Goal: Task Accomplishment & Management: Use online tool/utility

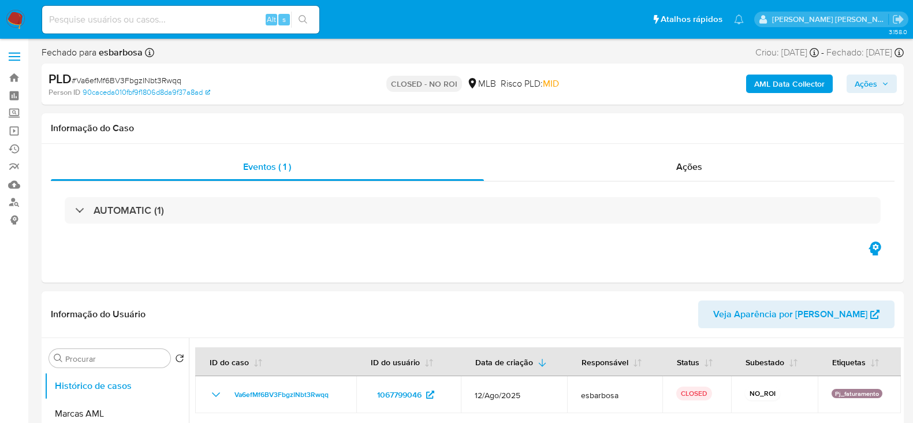
select select "10"
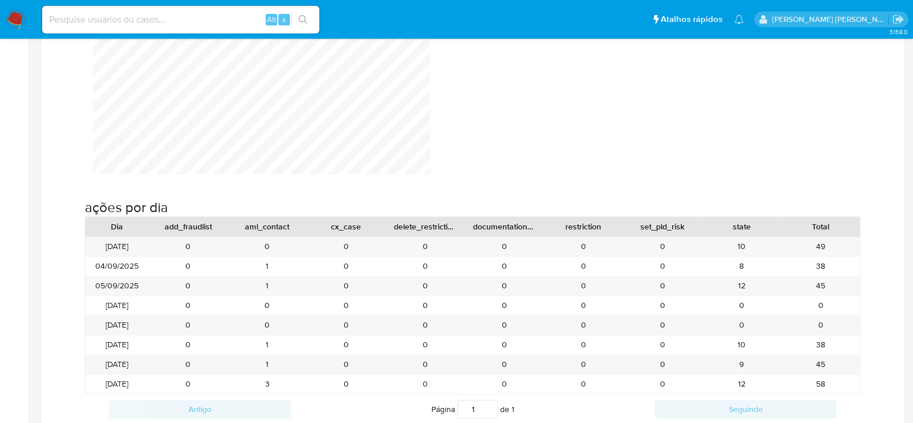
click at [188, 22] on input at bounding box center [180, 19] width 277 height 15
paste input "644267748"
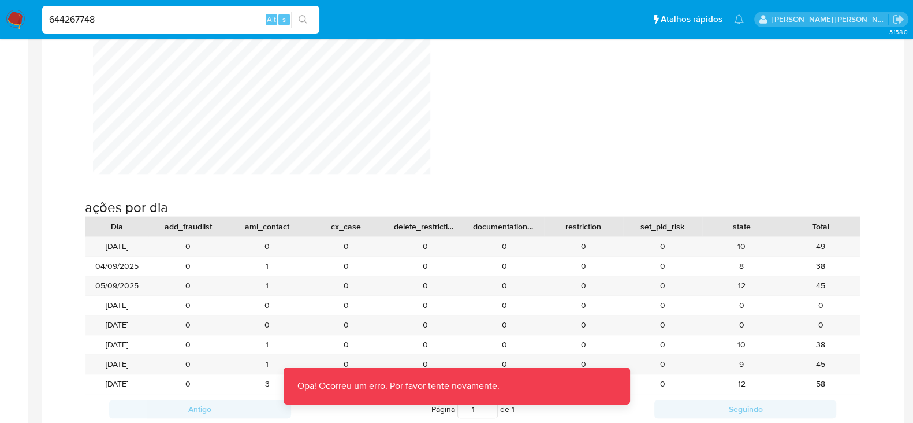
click at [192, 27] on div "644267748 Alt s" at bounding box center [180, 20] width 277 height 28
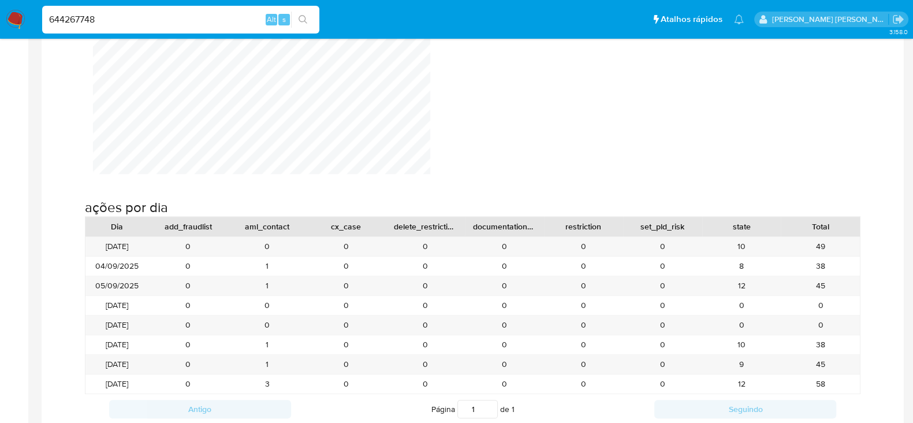
click at [191, 21] on input "644267748" at bounding box center [180, 19] width 277 height 15
type input "644267748"
click at [118, 10] on div "644267748 Alt s" at bounding box center [180, 20] width 277 height 28
click at [114, 21] on input "644267748" at bounding box center [180, 19] width 277 height 15
click at [138, 17] on input "644267748" at bounding box center [180, 19] width 277 height 15
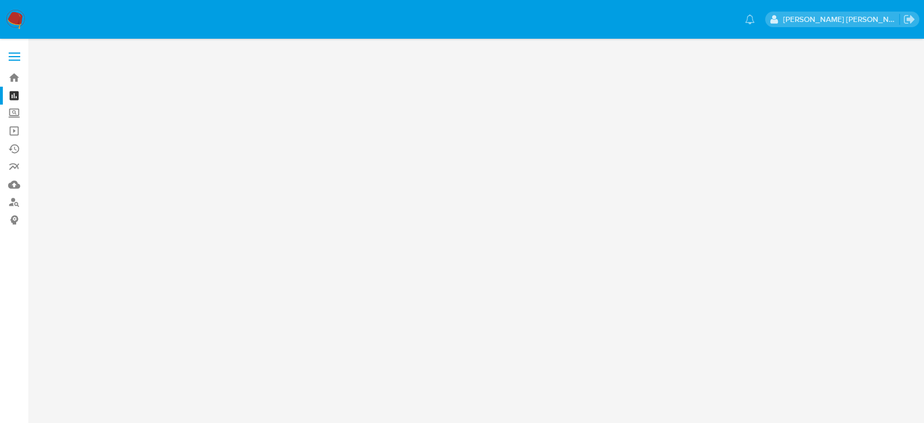
click at [20, 17] on img at bounding box center [16, 20] width 20 height 20
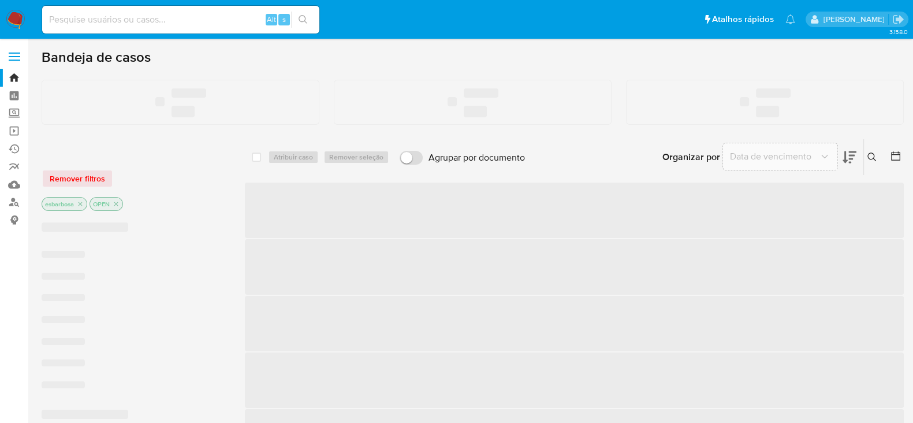
click at [125, 20] on input at bounding box center [180, 19] width 277 height 15
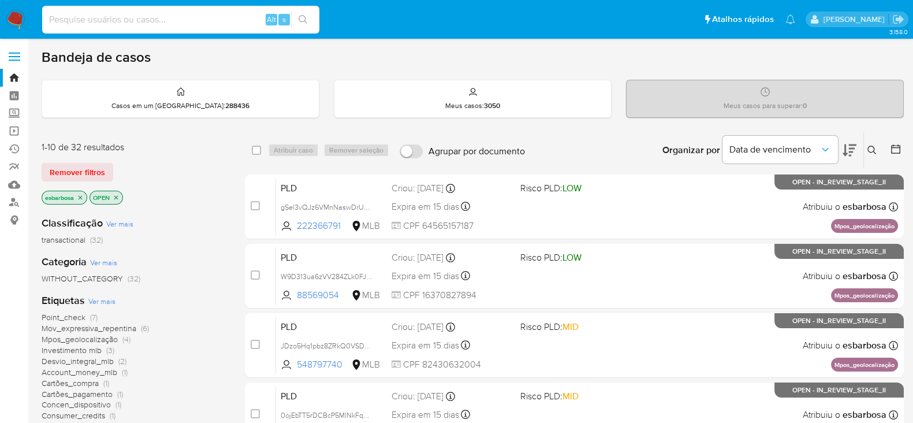
paste input "644267748"
type input "644267748"
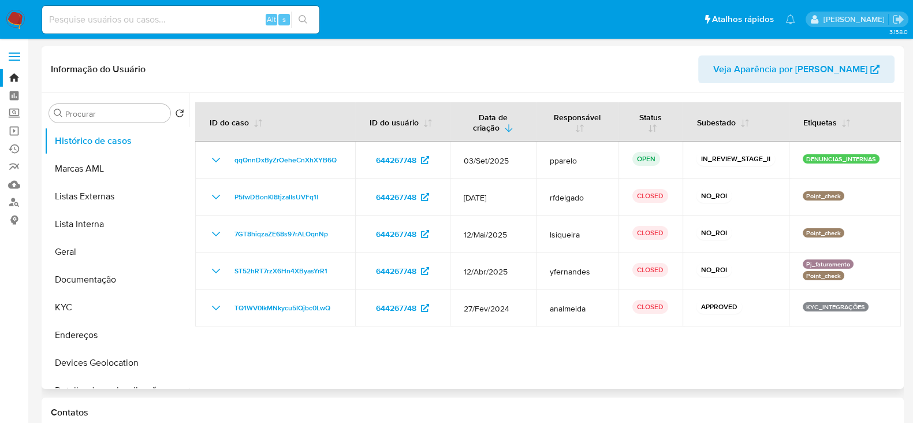
select select "10"
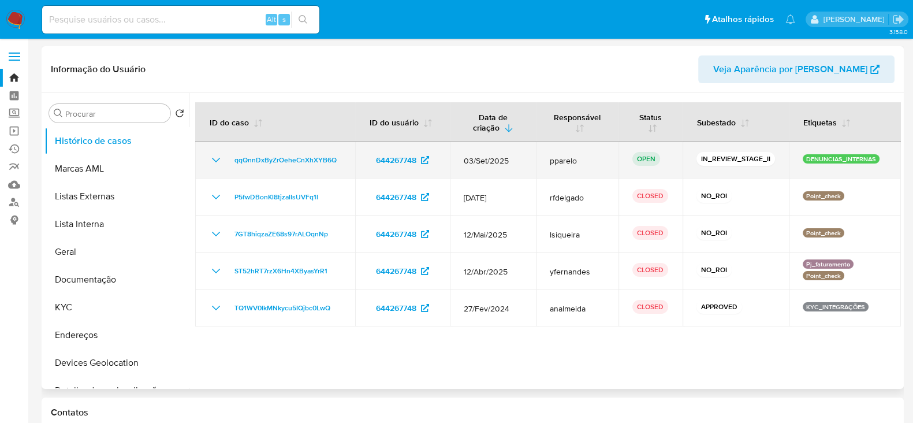
click at [219, 157] on icon "Mostrar/Ocultar" at bounding box center [216, 160] width 14 height 14
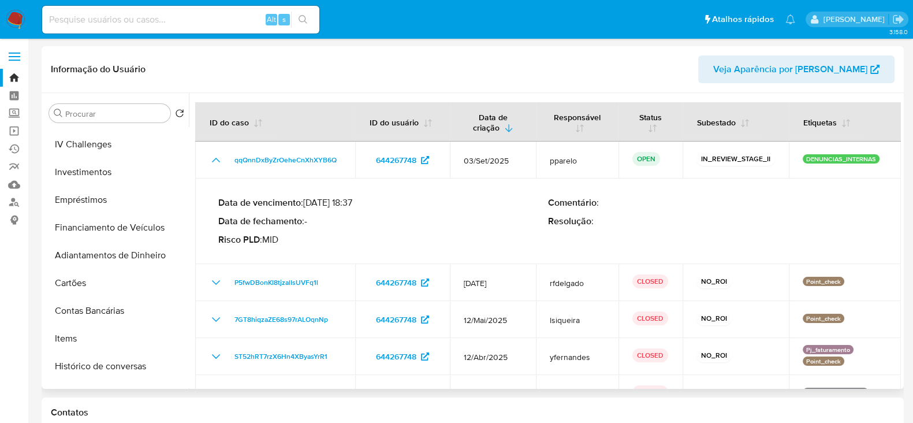
scroll to position [327, 0]
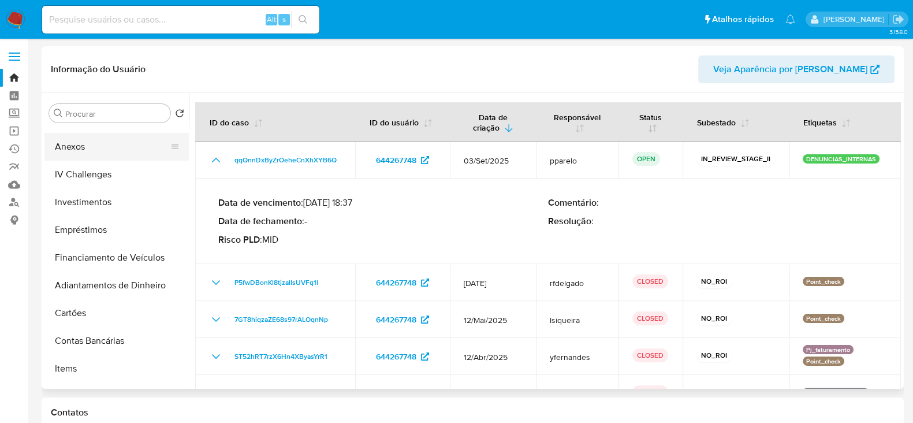
click at [103, 151] on button "Anexos" at bounding box center [111, 147] width 135 height 28
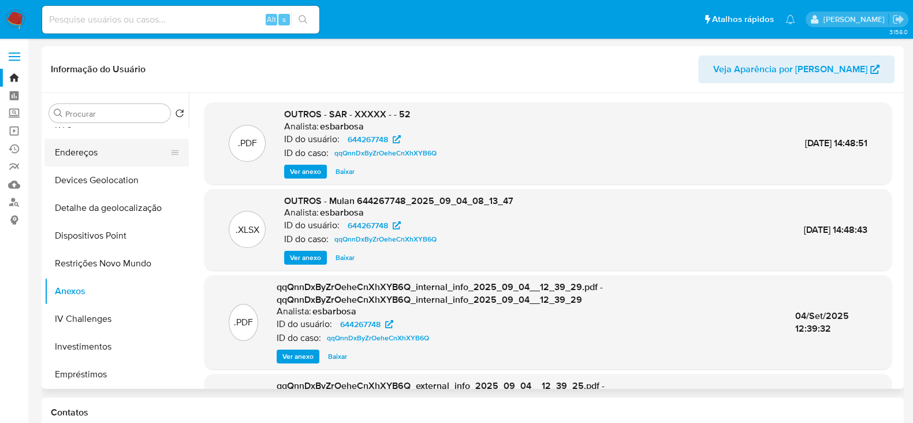
scroll to position [0, 0]
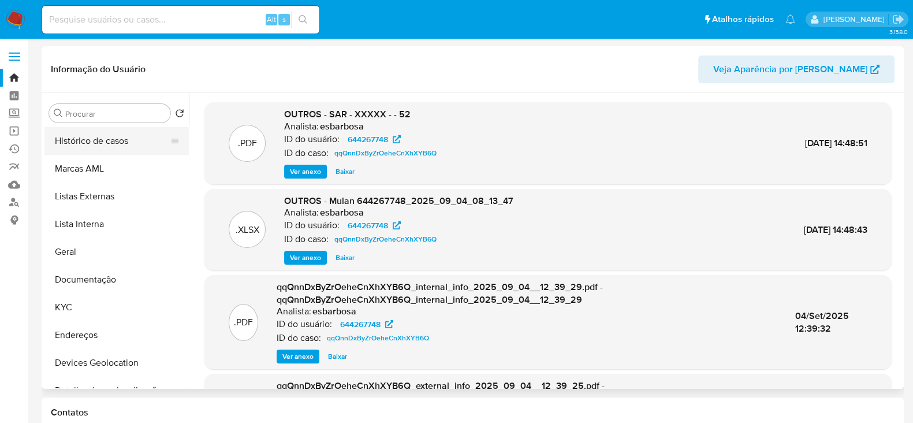
click at [109, 143] on button "Histórico de casos" at bounding box center [111, 141] width 135 height 28
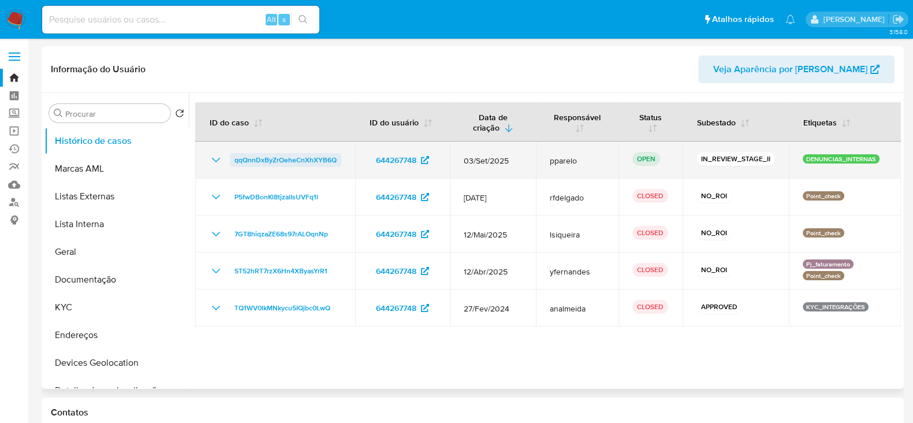
click at [258, 165] on span "qqQnnDxByZrOeheCnXhXYB6Q" at bounding box center [286, 160] width 102 height 14
click at [265, 158] on span "qqQnnDxByZrOeheCnXhXYB6Q" at bounding box center [286, 160] width 102 height 14
click at [215, 161] on icon "Mostrar/Ocultar" at bounding box center [216, 160] width 8 height 5
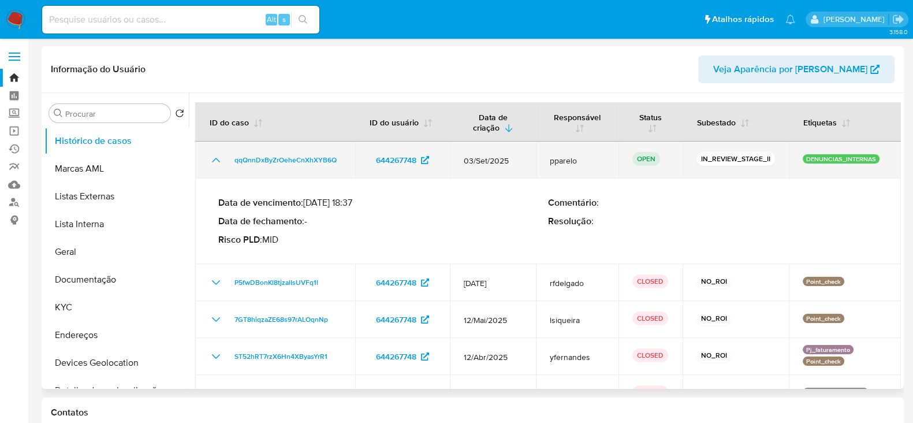
click at [215, 160] on icon "Mostrar/Ocultar" at bounding box center [216, 160] width 14 height 14
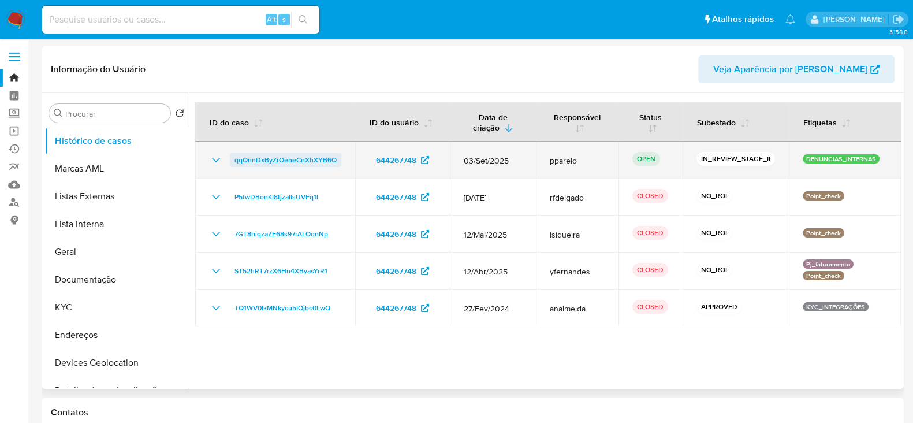
click at [268, 162] on span "qqQnnDxByZrOeheCnXhXYB6Q" at bounding box center [286, 160] width 102 height 14
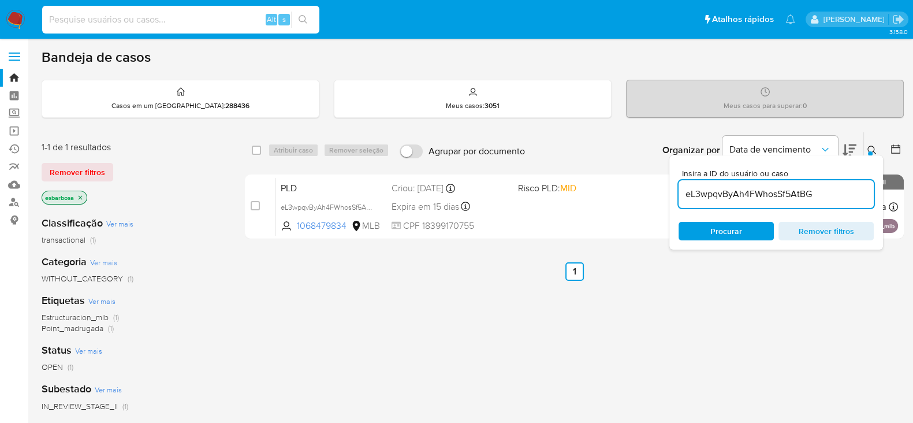
click at [195, 16] on input at bounding box center [180, 19] width 277 height 15
paste input "1754705078"
type input "1754705078"
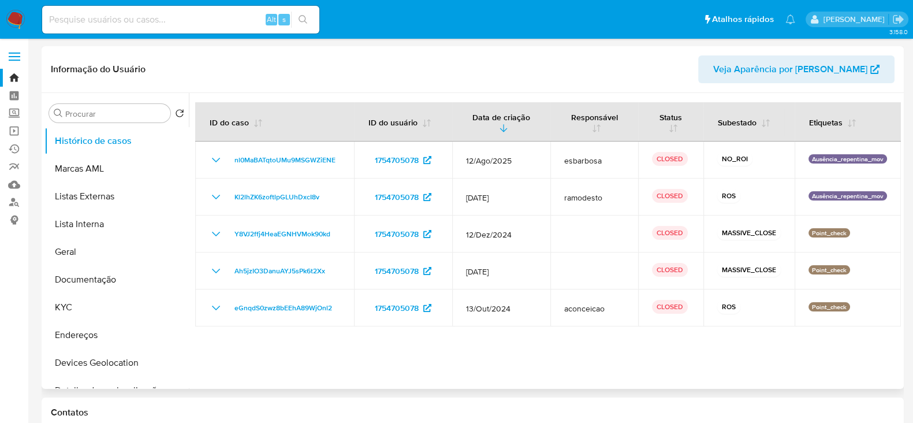
select select "10"
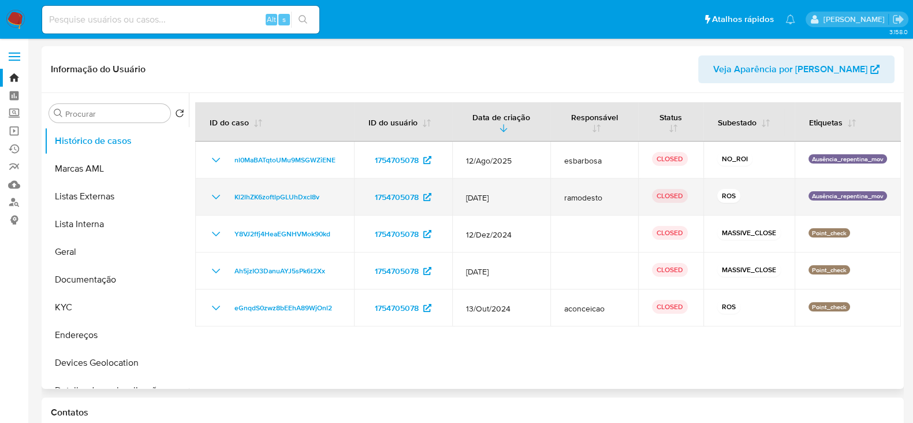
click at [218, 195] on icon "Mostrar/Ocultar" at bounding box center [216, 197] width 14 height 14
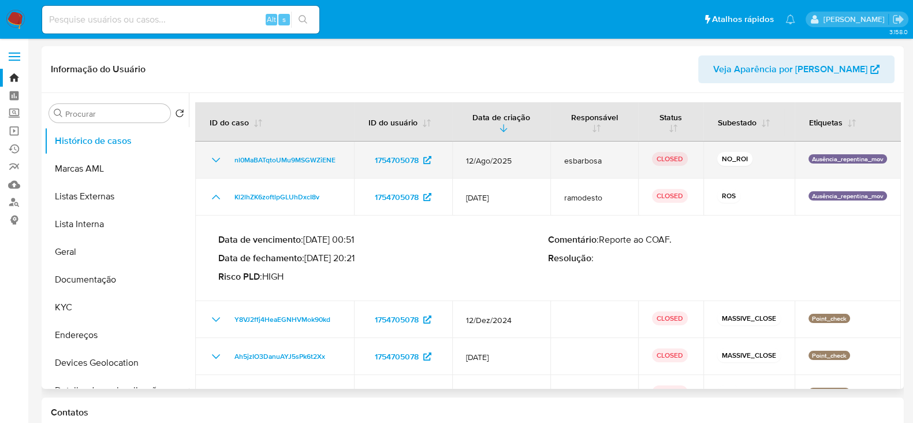
click at [215, 154] on icon "Mostrar/Ocultar" at bounding box center [216, 160] width 14 height 14
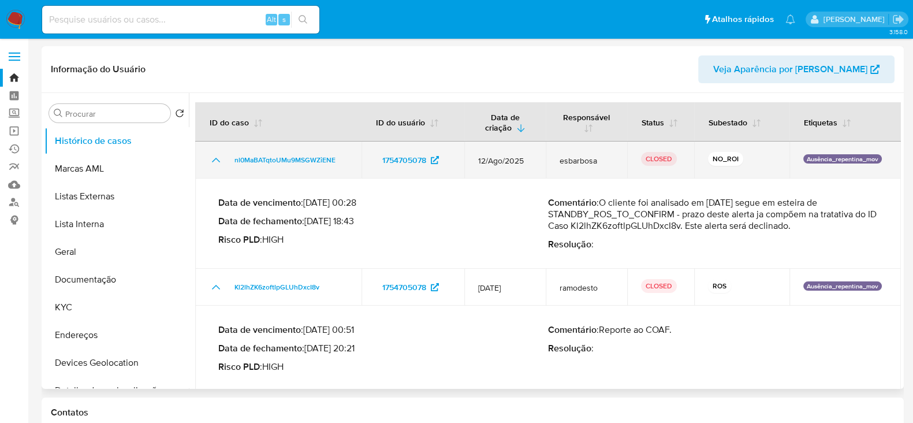
click at [215, 154] on icon "Mostrar/Ocultar" at bounding box center [216, 160] width 14 height 14
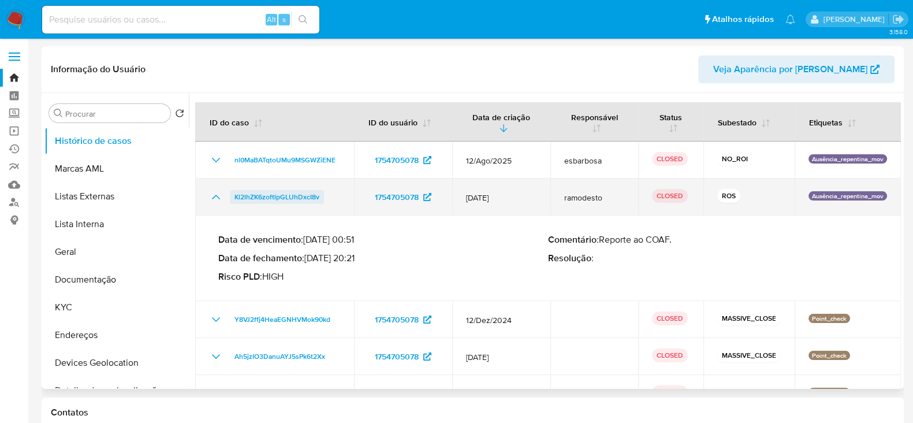
click at [269, 198] on span "Kl2lhZK6zoftlpGLUhDxcI8v" at bounding box center [277, 197] width 85 height 14
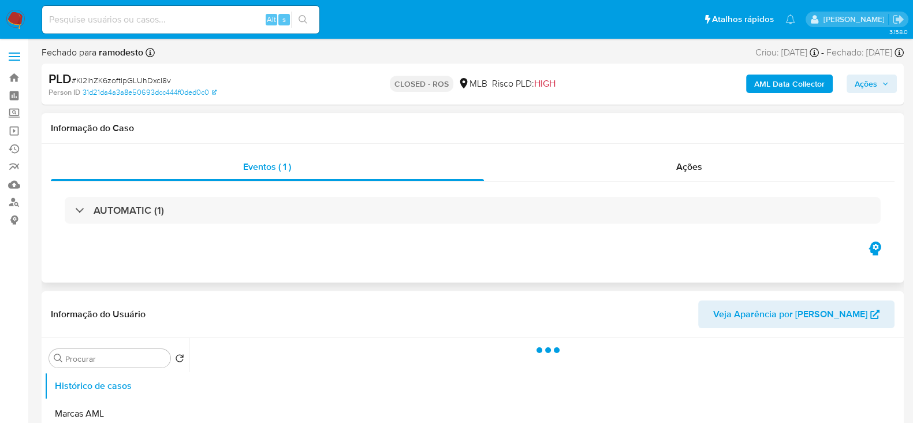
click at [563, 186] on div "AUTOMATIC (1)" at bounding box center [473, 210] width 844 height 58
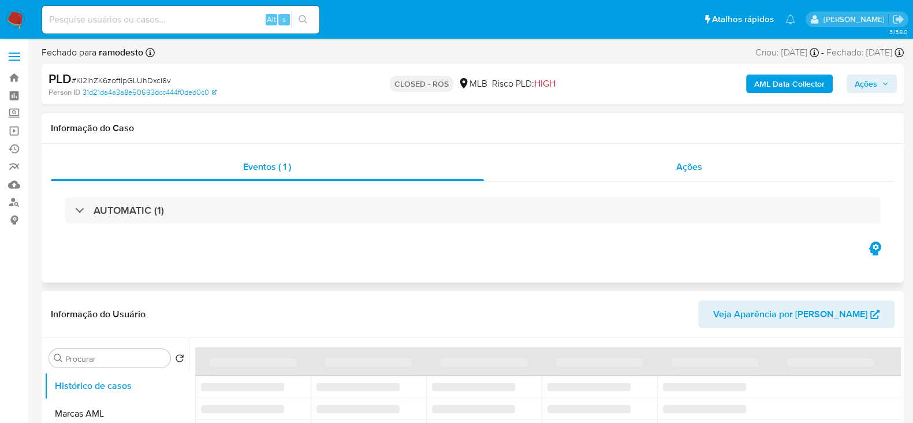
click at [562, 170] on div "Ações" at bounding box center [689, 167] width 411 height 28
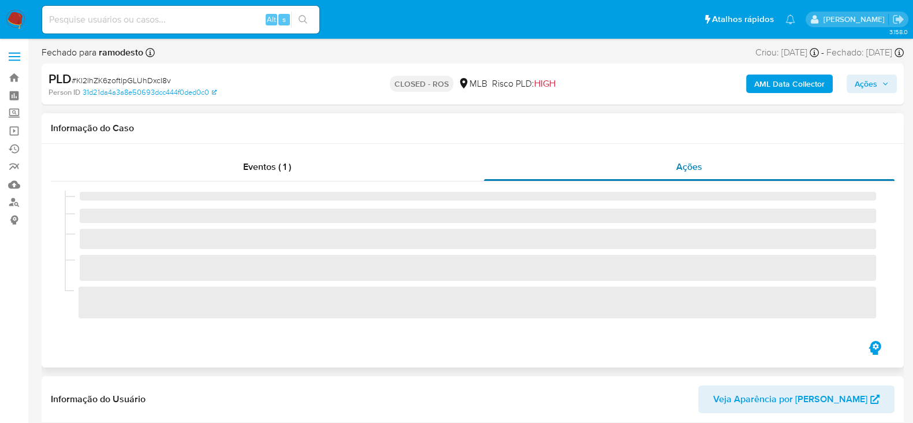
select select "10"
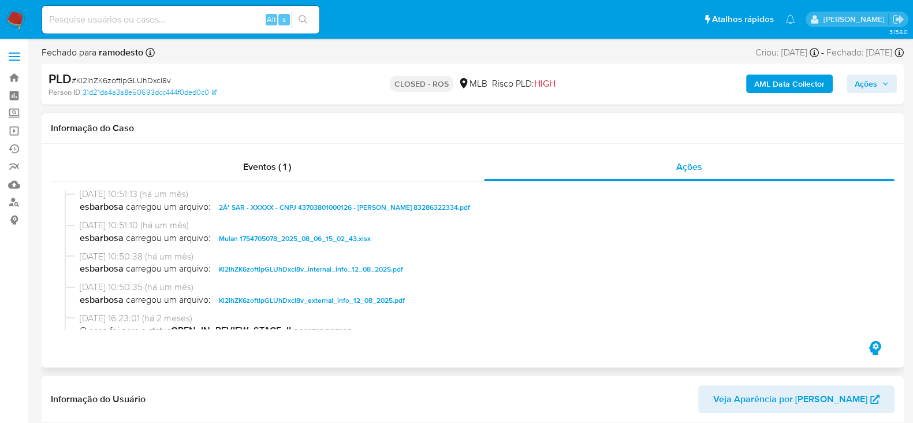
scroll to position [675, 0]
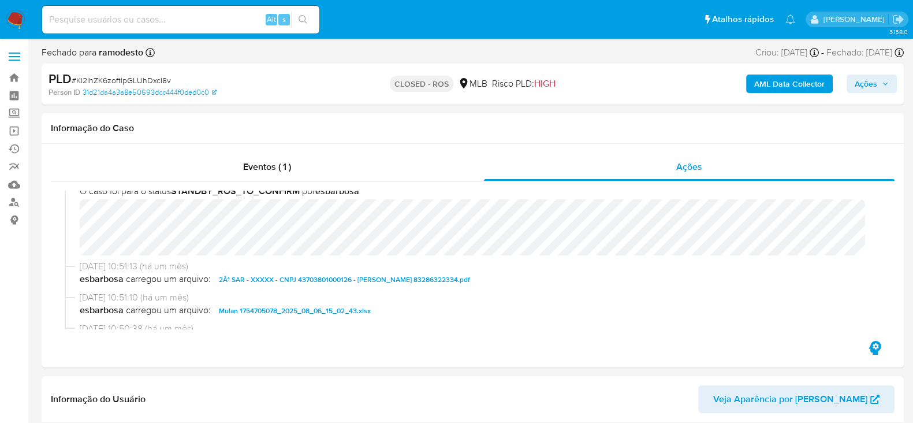
click at [133, 82] on span "# Kl2lhZK6zoftlpGLUhDxcI8v" at bounding box center [121, 81] width 99 height 12
copy span "Kl2lhZK6zoftlpGLUhDxcI8v"
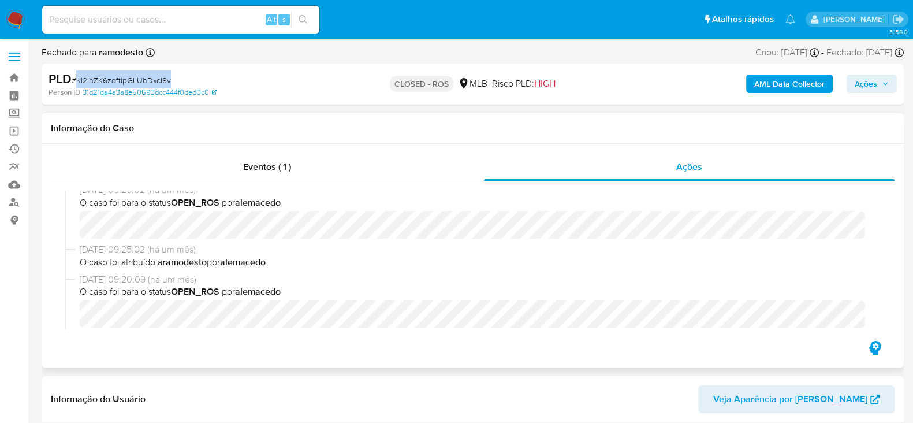
scroll to position [0, 0]
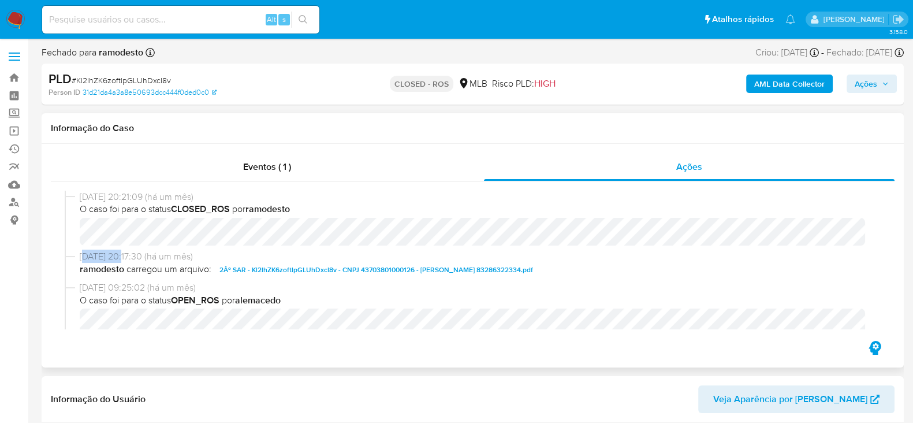
drag, startPoint x: 127, startPoint y: 257, endPoint x: 82, endPoint y: 258, distance: 44.5
click at [82, 258] on span "15/08/2025 20:17:30 (há um mês)" at bounding box center [478, 256] width 797 height 13
copy span "15/08/2025"
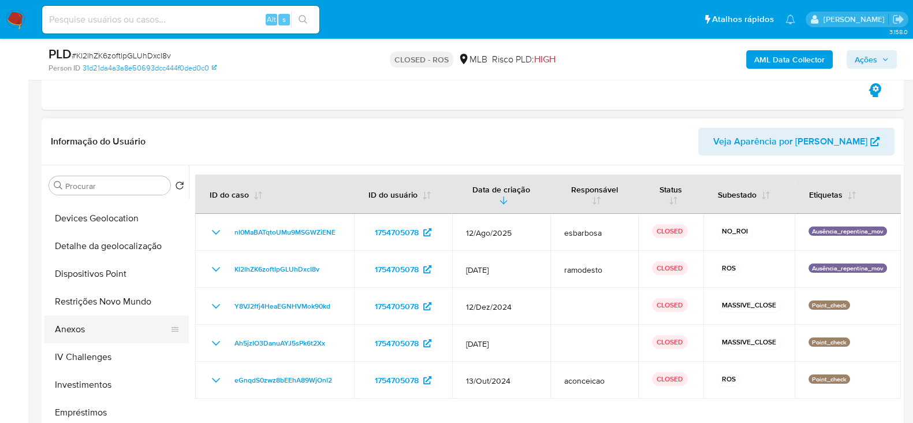
scroll to position [216, 0]
click at [78, 329] on button "Anexos" at bounding box center [111, 330] width 135 height 28
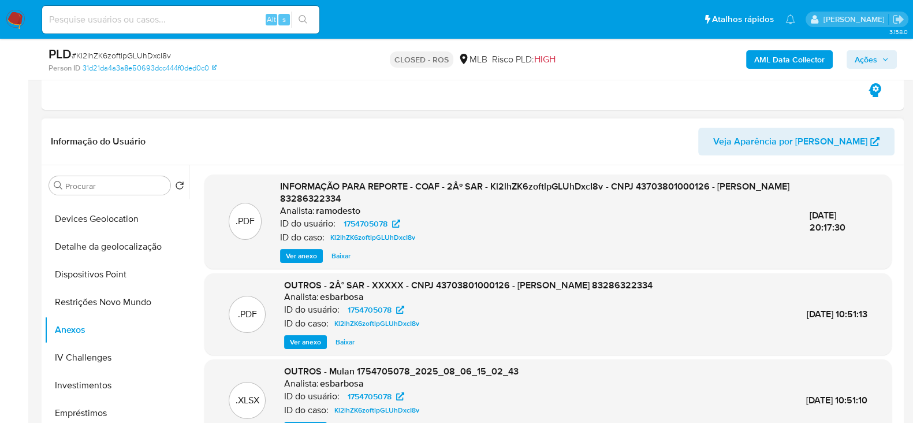
click at [289, 257] on span "Ver anexo" at bounding box center [301, 256] width 31 height 12
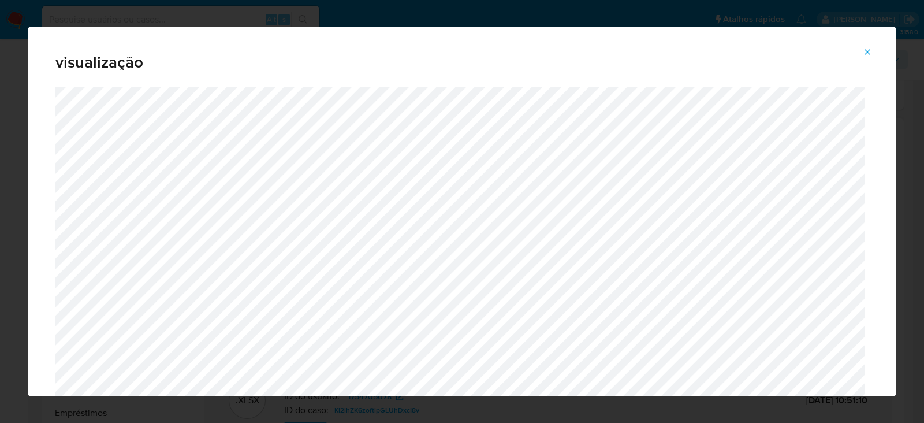
click at [870, 51] on icon "Attachment preview" at bounding box center [867, 51] width 9 height 9
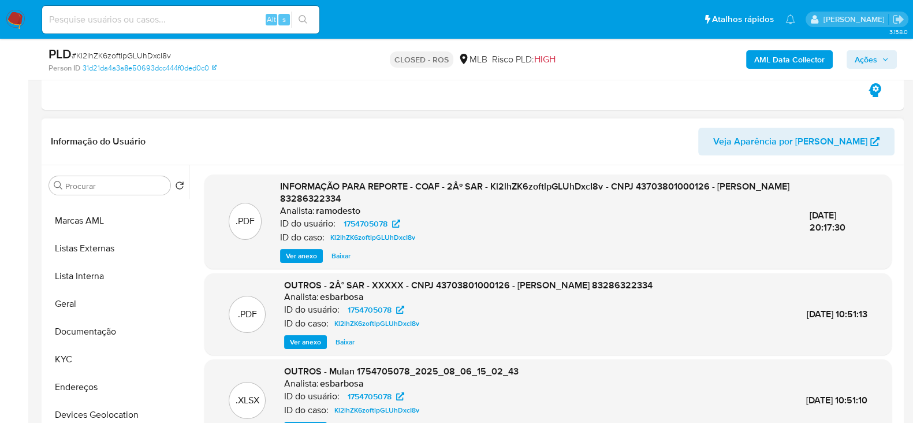
scroll to position [0, 0]
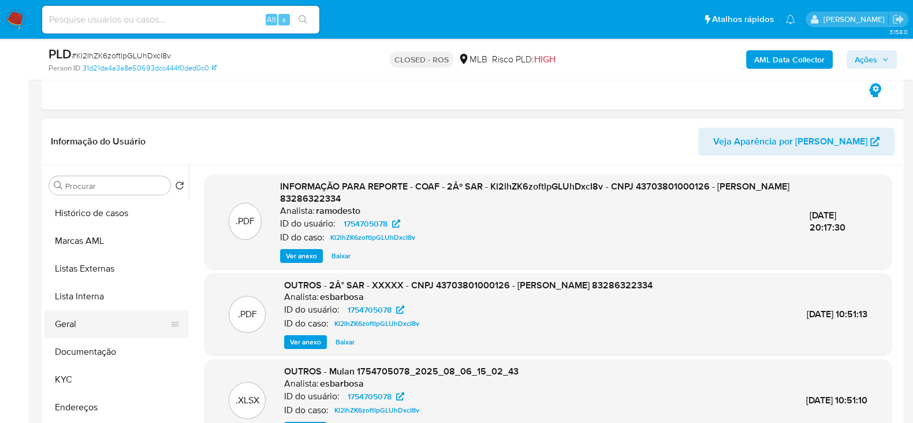
click at [102, 329] on button "Geral" at bounding box center [111, 324] width 135 height 28
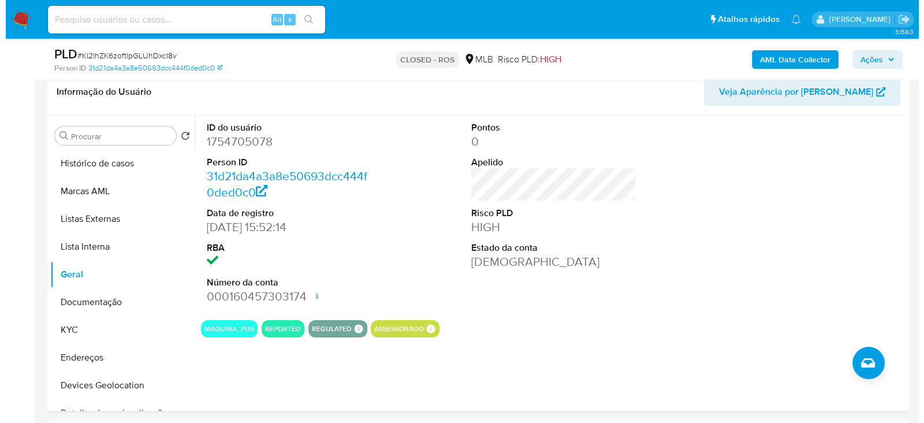
scroll to position [288, 0]
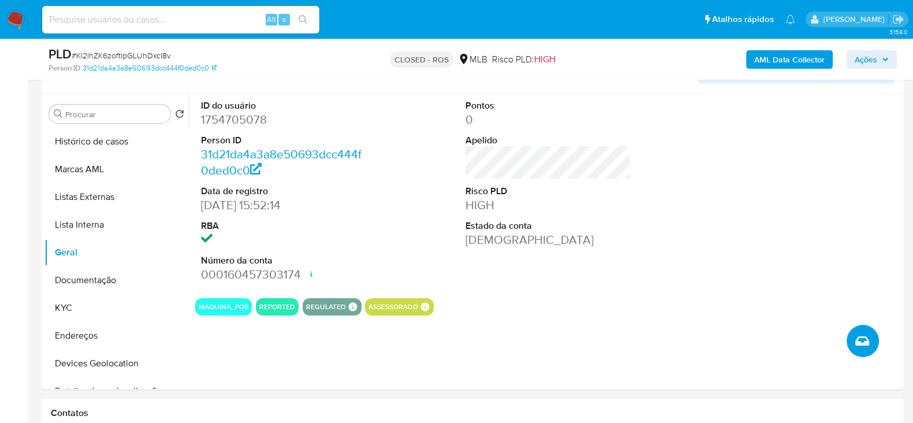
click at [856, 335] on span "Criar caso manual" at bounding box center [863, 341] width 14 height 14
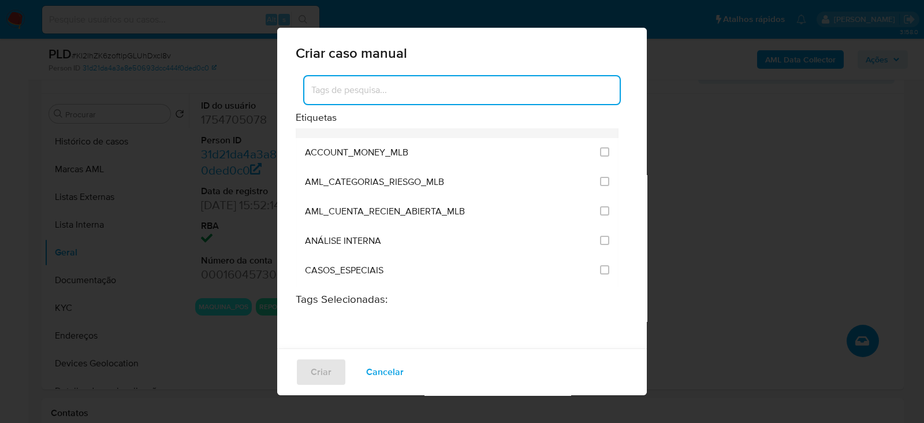
scroll to position [0, 0]
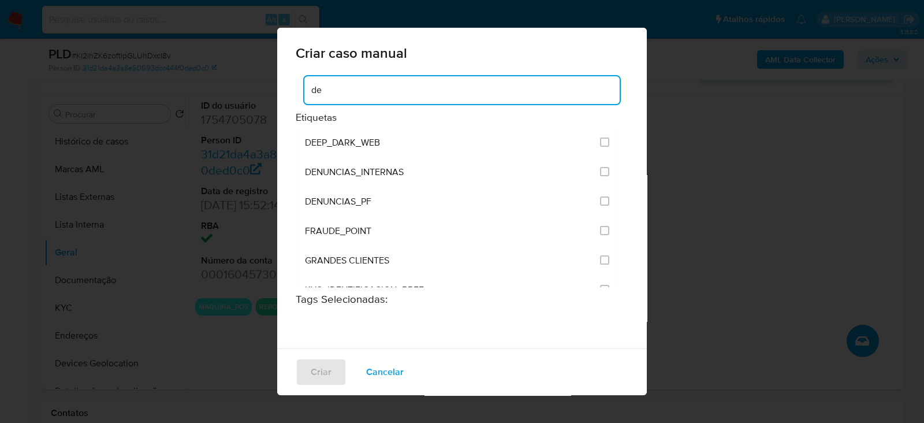
type input "denun"
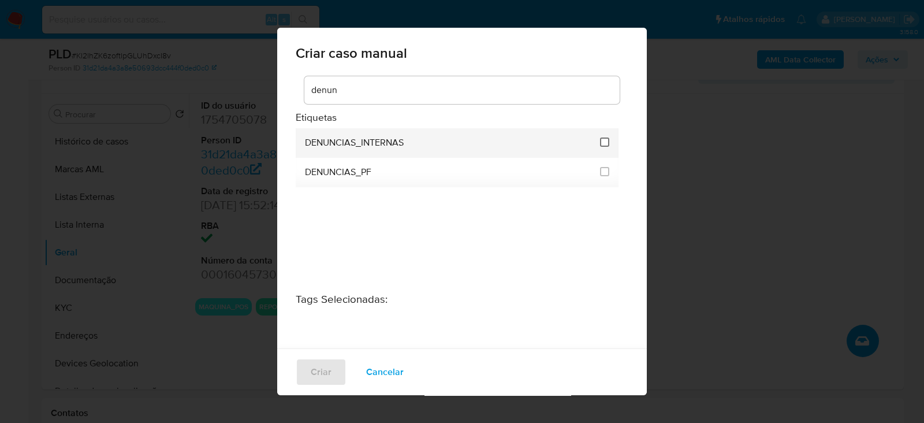
click at [600, 140] on input "1967" at bounding box center [604, 142] width 9 height 9
checkbox input "true"
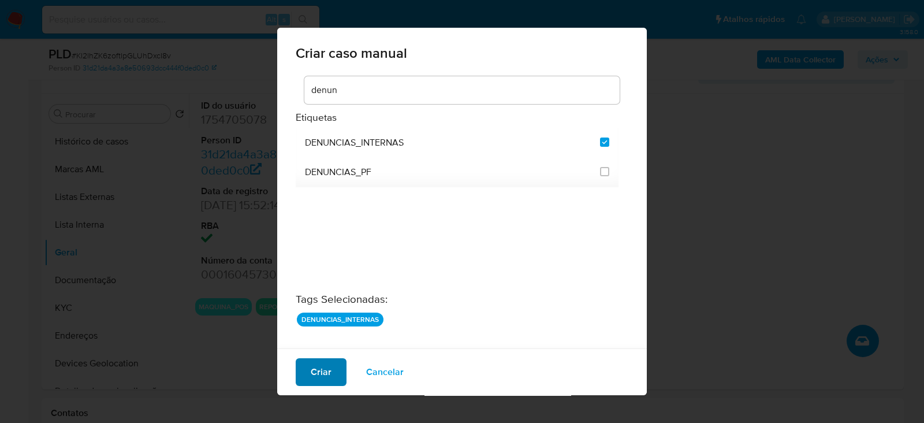
click at [325, 370] on span "Criar" at bounding box center [321, 371] width 21 height 25
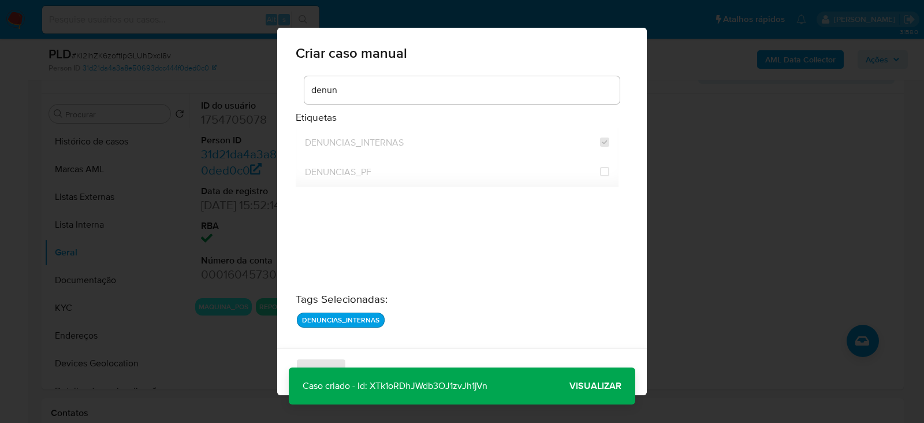
click at [595, 386] on span "Visualizar" at bounding box center [596, 386] width 52 height 0
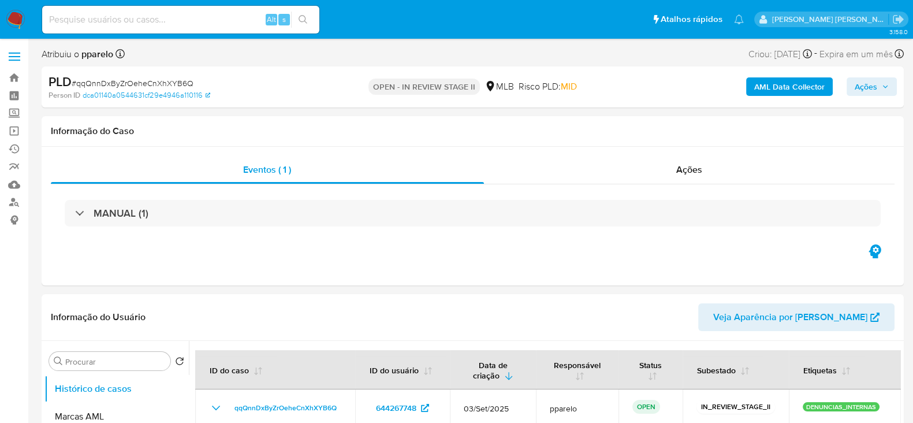
select select "10"
drag, startPoint x: 194, startPoint y: 83, endPoint x: 77, endPoint y: 83, distance: 117.3
click at [77, 83] on div "PLD # qqQnnDxByZrOeheCnXhXYB6Q" at bounding box center [188, 81] width 278 height 17
copy span "qqQnnDxByZrOeheCnXhXYB6Q"
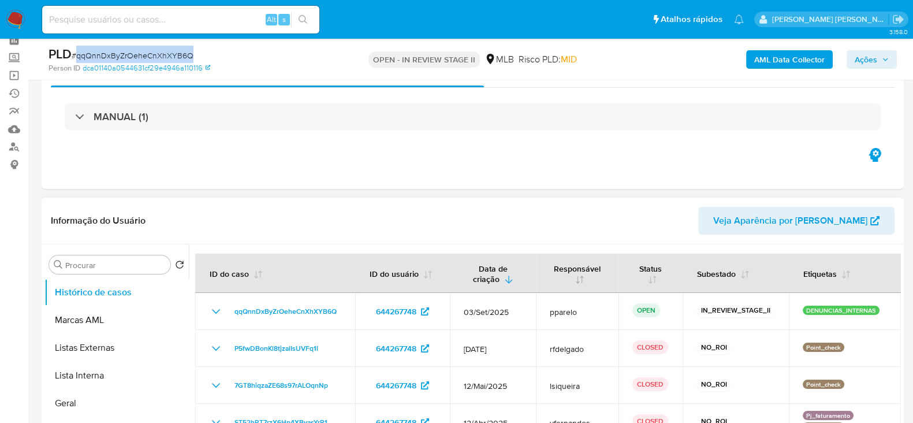
scroll to position [144, 0]
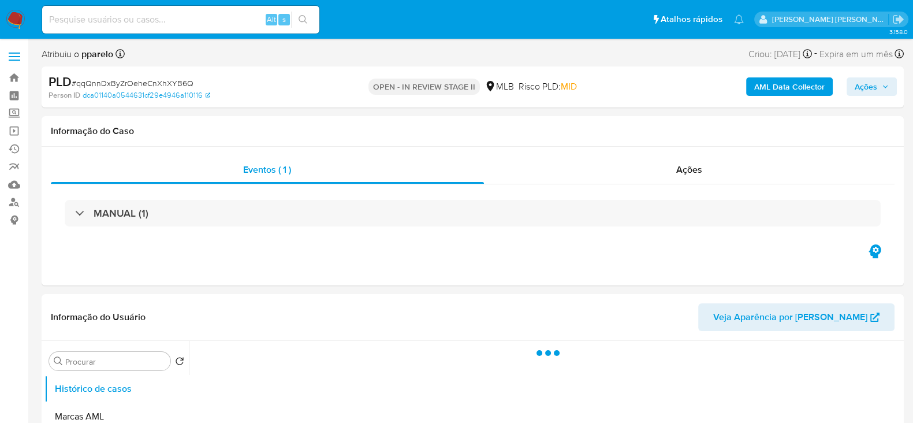
click at [153, 85] on span "# qqQnnDxByZrOeheCnXhXYB6Q" at bounding box center [133, 83] width 122 height 12
copy span "qqQnnDxByZrOeheCnXhXYB6Q"
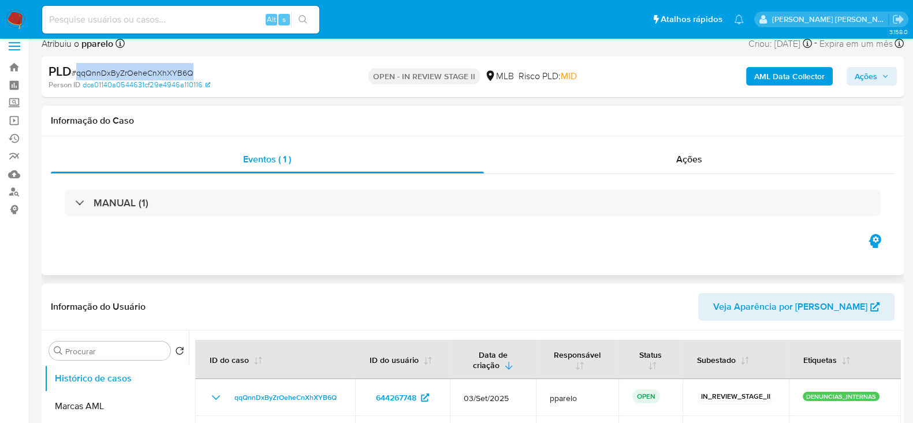
select select "10"
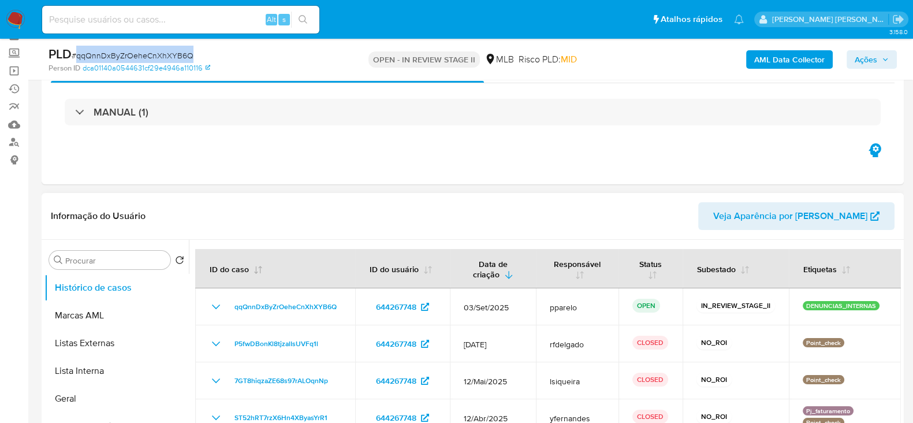
scroll to position [72, 0]
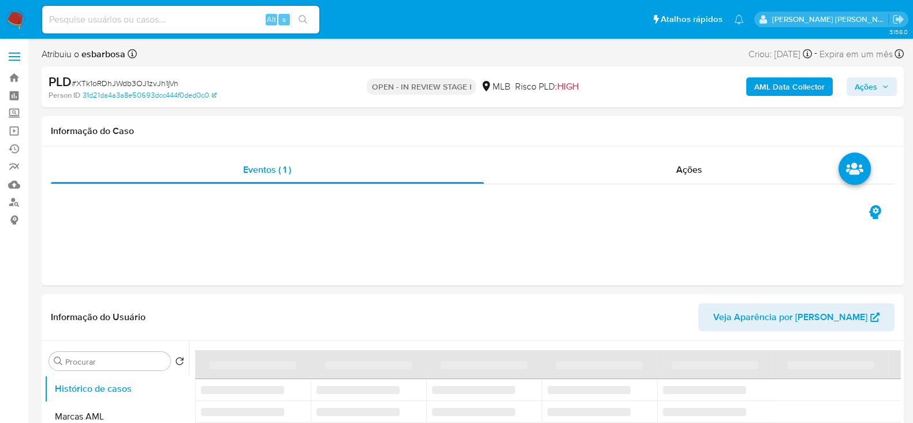
click at [138, 85] on span "# XTk1oRDhJWdb3OJ1zvJh1jVn" at bounding box center [125, 83] width 107 height 12
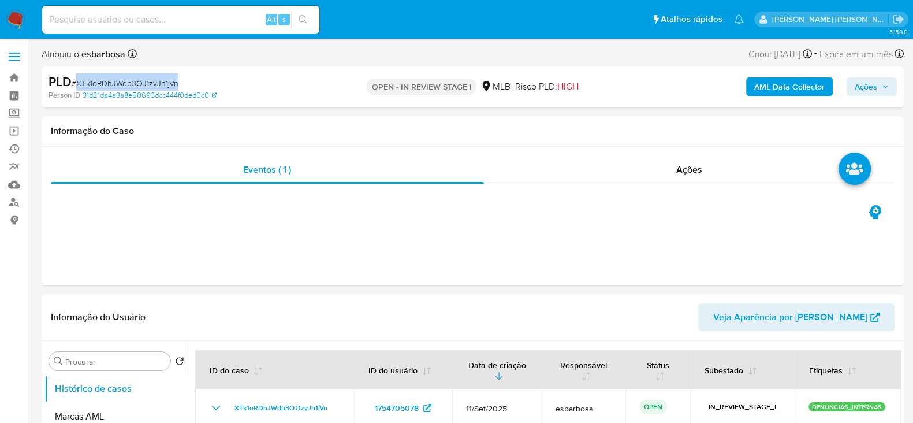
click at [138, 85] on span "# XTk1oRDhJWdb3OJ1zvJh1jVn" at bounding box center [125, 83] width 107 height 12
select select "10"
copy span "XTk1oRDhJWdb3OJ1zvJh1jVn"
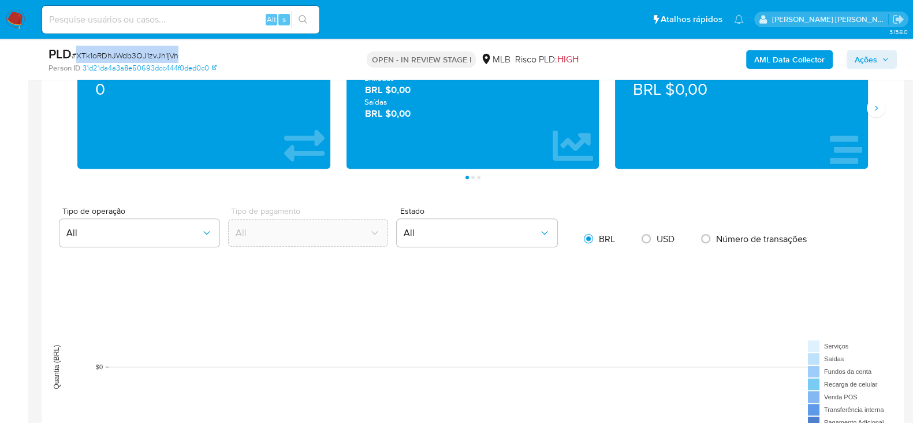
scroll to position [938, 0]
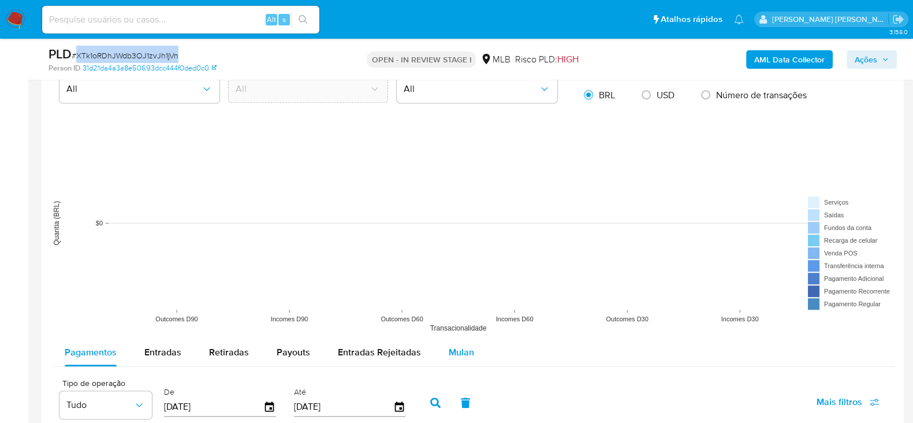
click at [462, 351] on span "Mulan" at bounding box center [461, 352] width 25 height 13
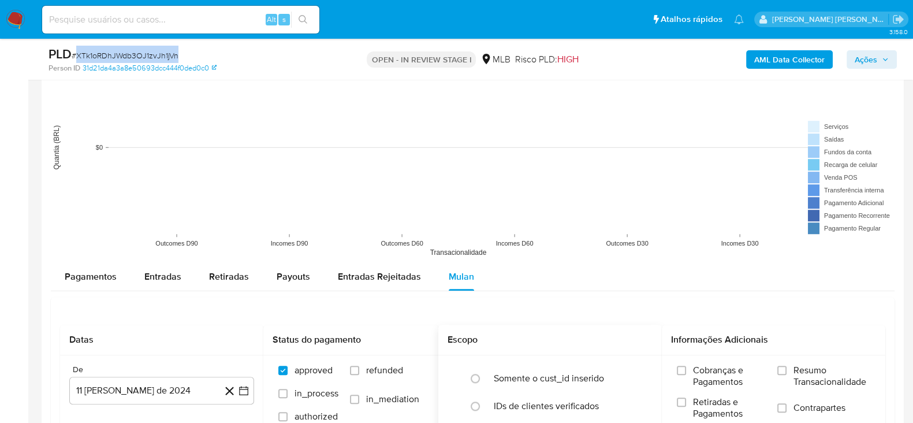
scroll to position [1083, 0]
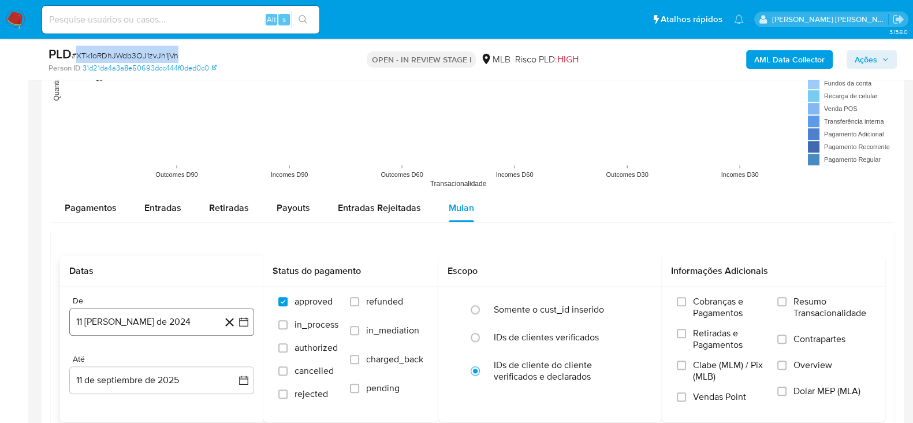
click at [180, 316] on button "11 de agosto de 2024" at bounding box center [161, 322] width 185 height 28
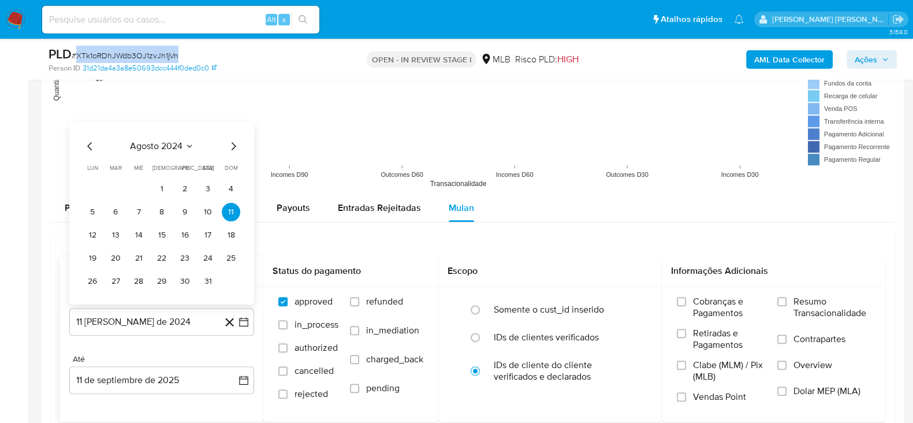
click at [154, 146] on span "agosto 2024" at bounding box center [156, 146] width 53 height 12
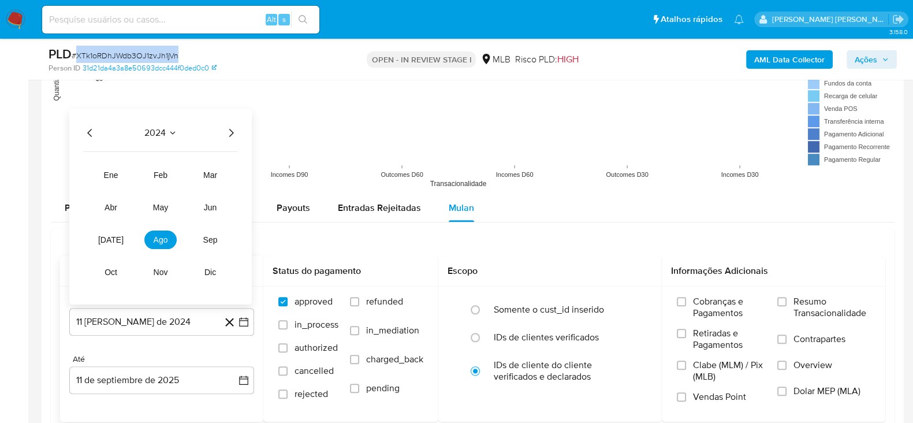
click at [233, 130] on icon "Año siguiente" at bounding box center [231, 133] width 14 height 14
click at [159, 239] on span "ago" at bounding box center [161, 239] width 14 height 9
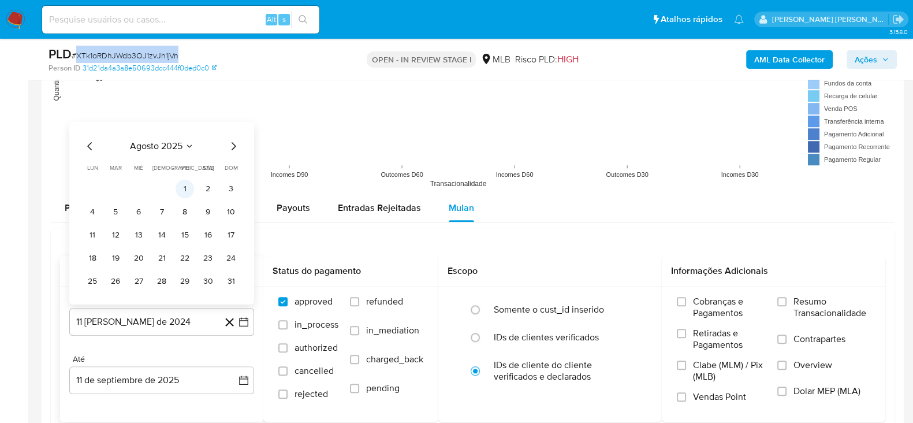
click at [183, 185] on button "1" at bounding box center [185, 189] width 18 height 18
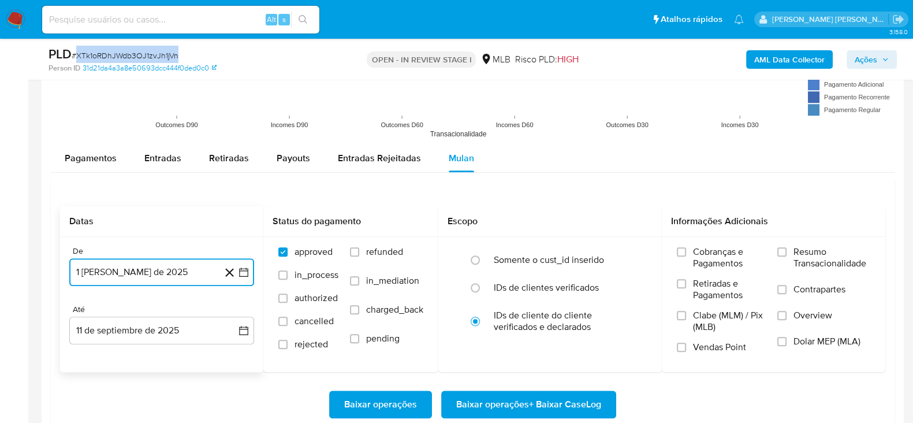
scroll to position [1155, 0]
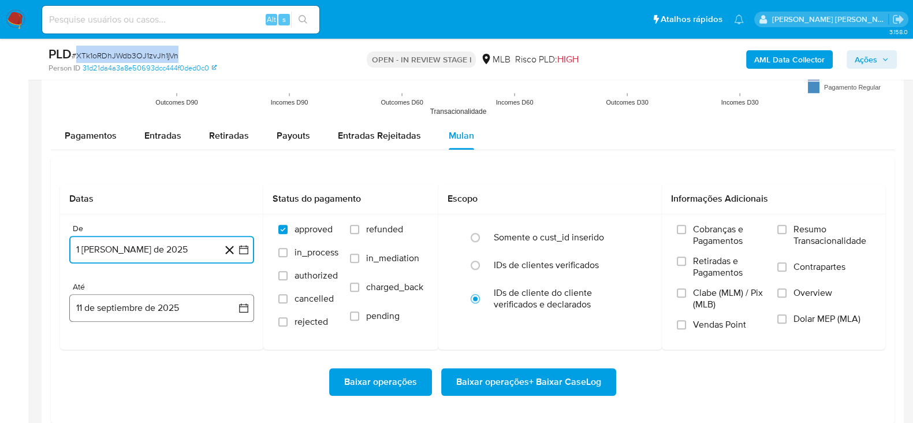
click at [244, 314] on button "11 de septiembre de 2025" at bounding box center [161, 308] width 185 height 28
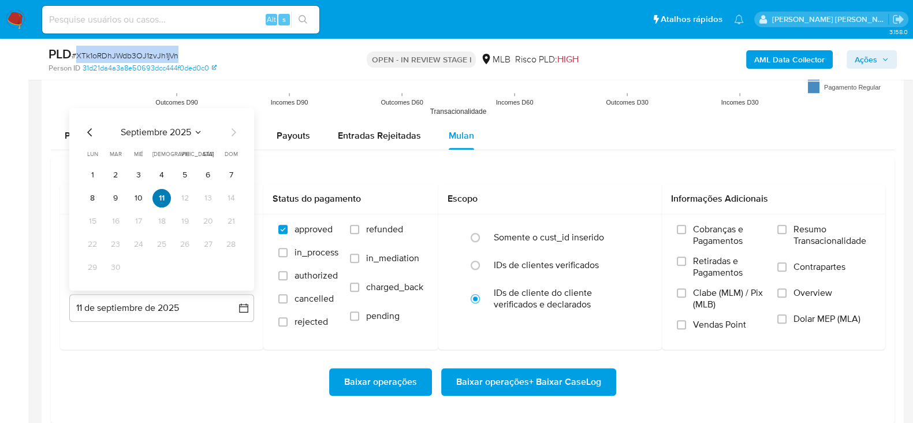
click at [169, 198] on button "11" at bounding box center [162, 198] width 18 height 18
click at [164, 195] on button "11" at bounding box center [162, 198] width 18 height 18
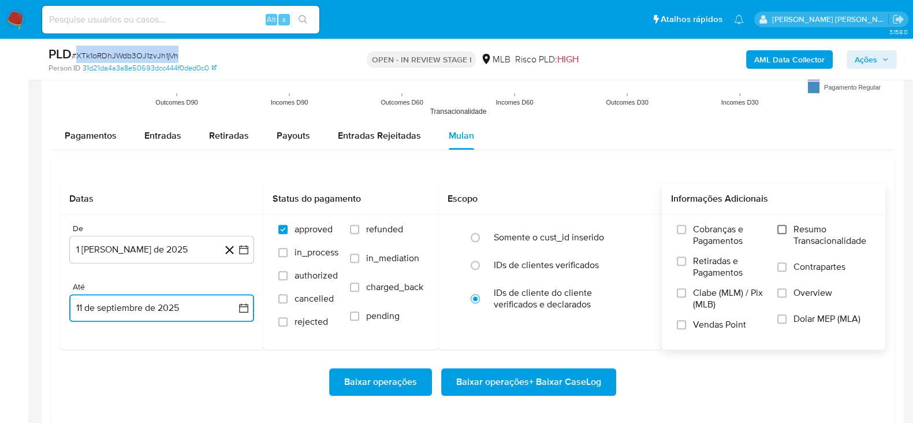
click at [779, 229] on input "Resumo Transacionalidade" at bounding box center [782, 229] width 9 height 9
click at [782, 267] on input "Contrapartes" at bounding box center [782, 266] width 9 height 9
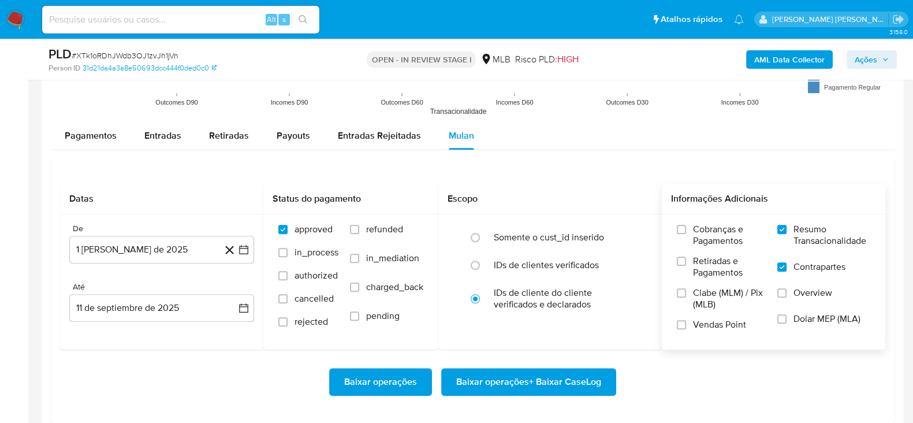
click at [677, 328] on label "Vendas Point" at bounding box center [721, 329] width 89 height 20
click at [677, 328] on input "Vendas Point" at bounding box center [681, 324] width 9 height 9
click at [547, 377] on span "Baixar operações + Baixar CaseLog" at bounding box center [528, 381] width 145 height 25
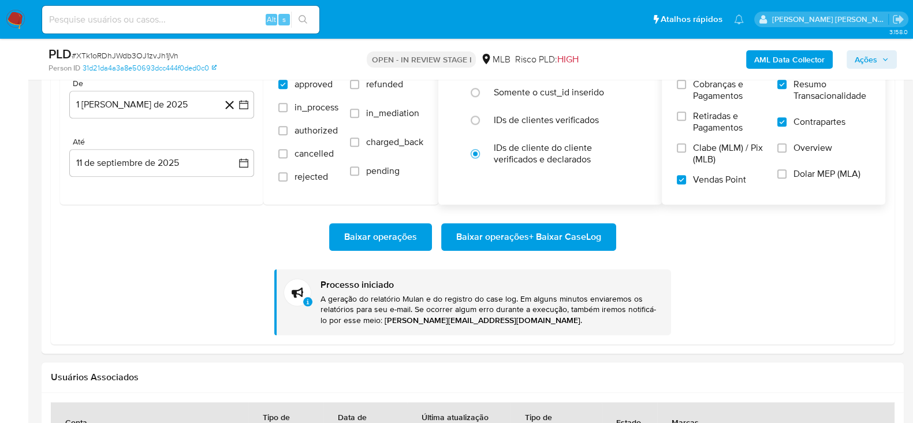
scroll to position [1083, 0]
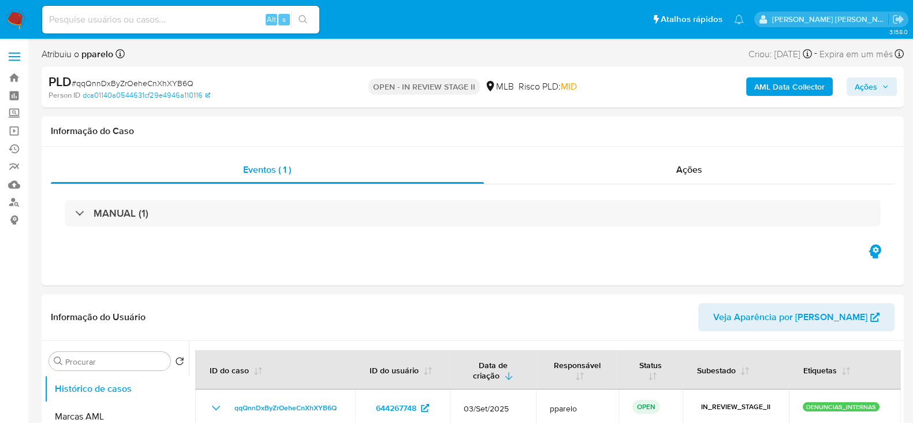
click at [164, 77] on span "# qqQnnDxByZrOeheCnXhXYB6Q" at bounding box center [133, 83] width 122 height 12
select select "10"
click at [162, 85] on span "# qqQnnDxByZrOeheCnXhXYB6Q" at bounding box center [133, 83] width 122 height 12
copy span "qqQnnDxByZrOeheCnXhXYB6Q"
